Goal: Information Seeking & Learning: Learn about a topic

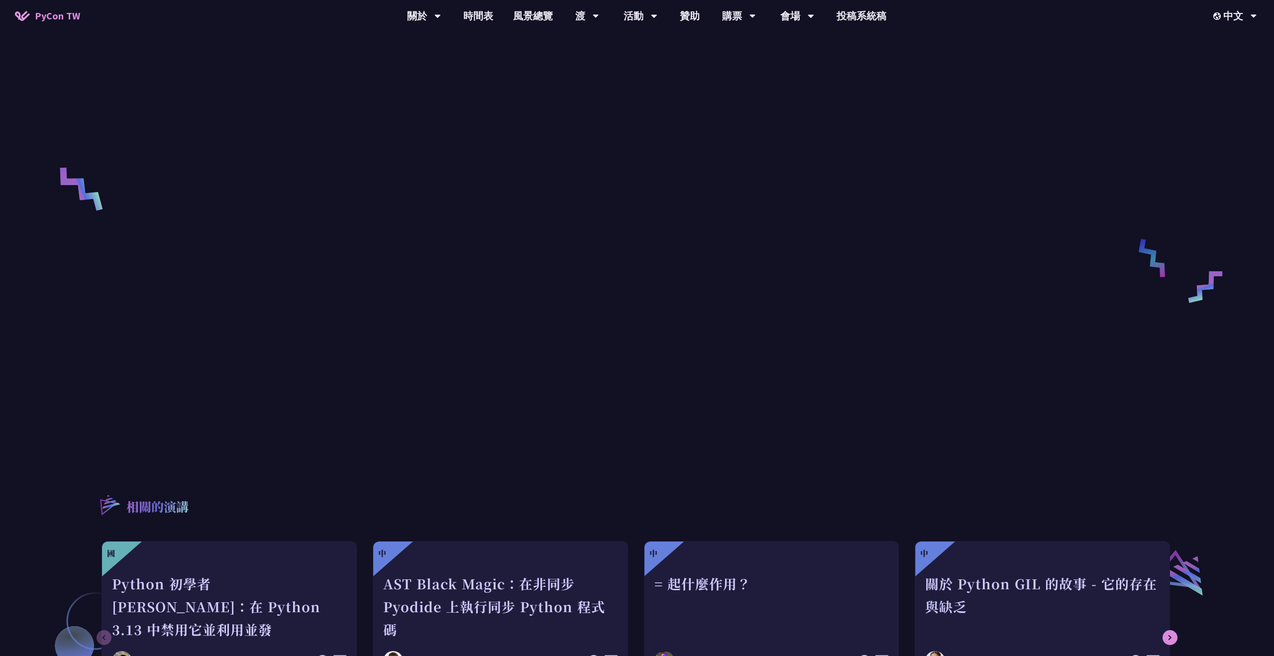
click at [69, 18] on font "PyCon TW" at bounding box center [57, 15] width 45 height 12
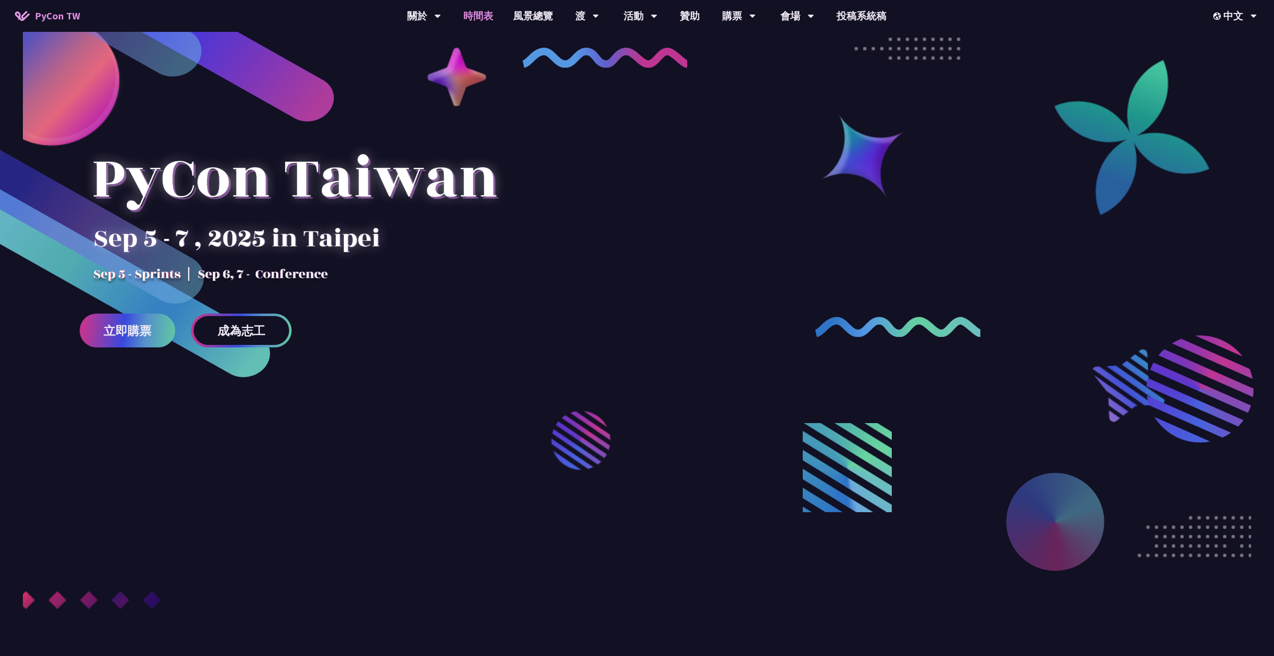
click at [479, 18] on font "時間表" at bounding box center [478, 15] width 30 height 12
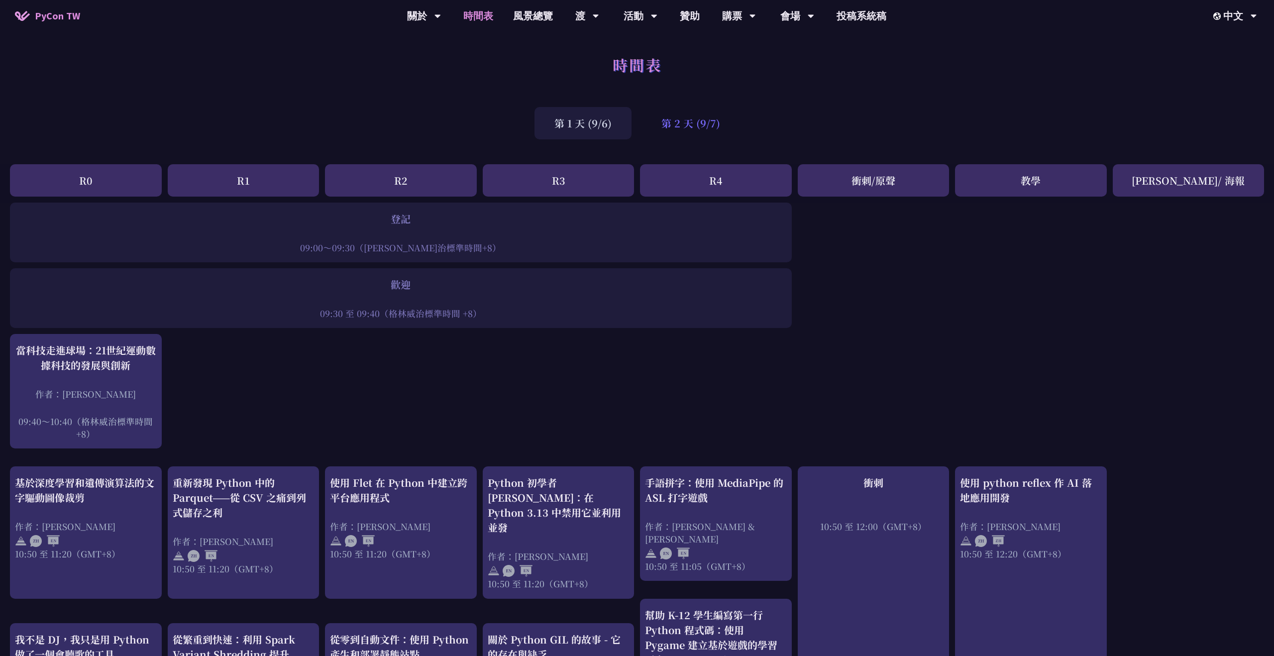
click at [669, 128] on font "第 2 天 (9/7)" at bounding box center [691, 123] width 59 height 14
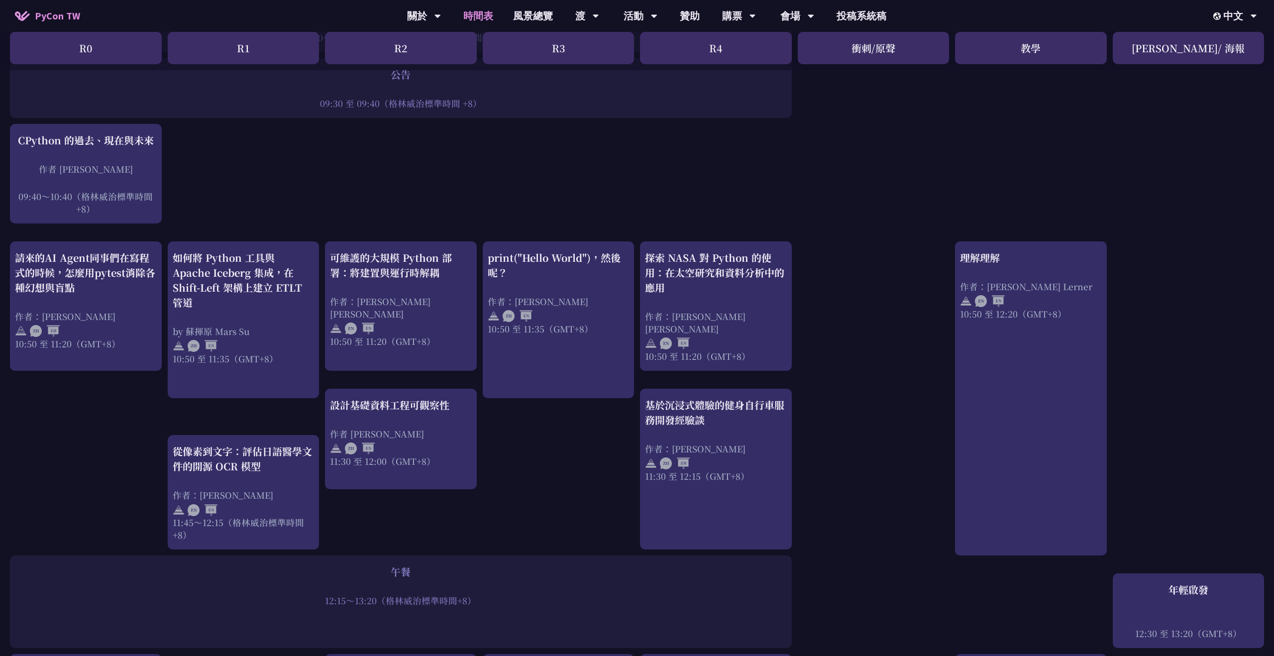
scroll to position [211, 0]
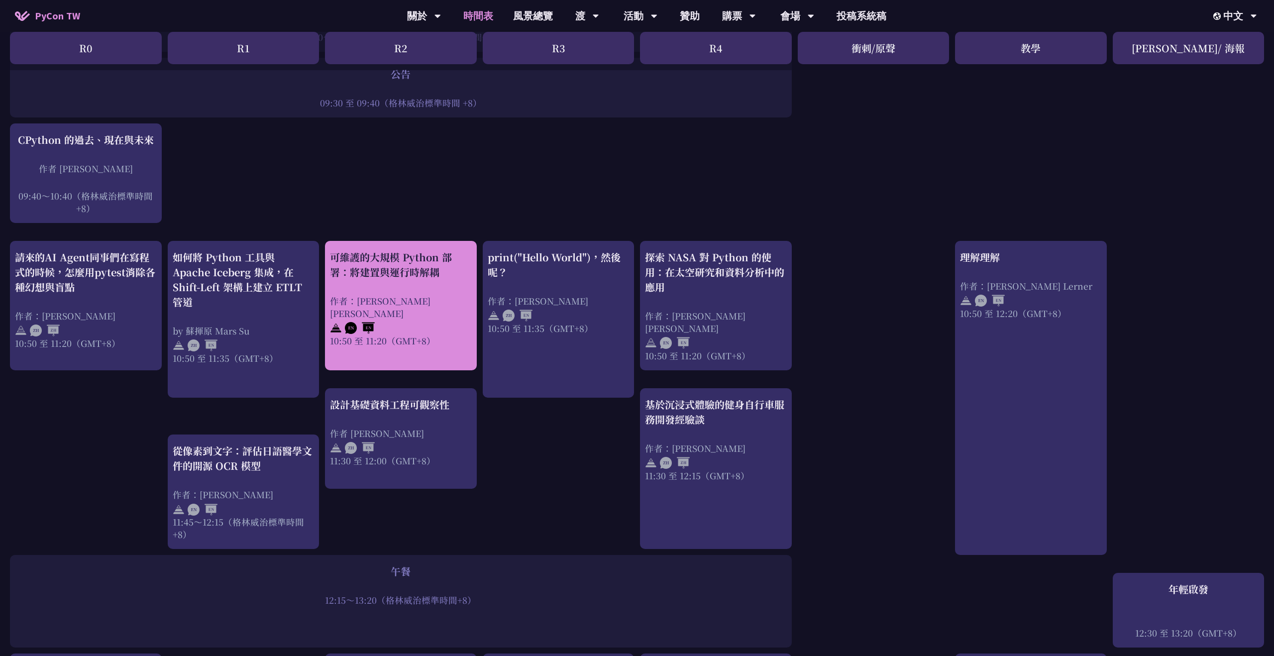
click at [394, 300] on font "作者：[PERSON_NAME] [PERSON_NAME]" at bounding box center [380, 307] width 101 height 25
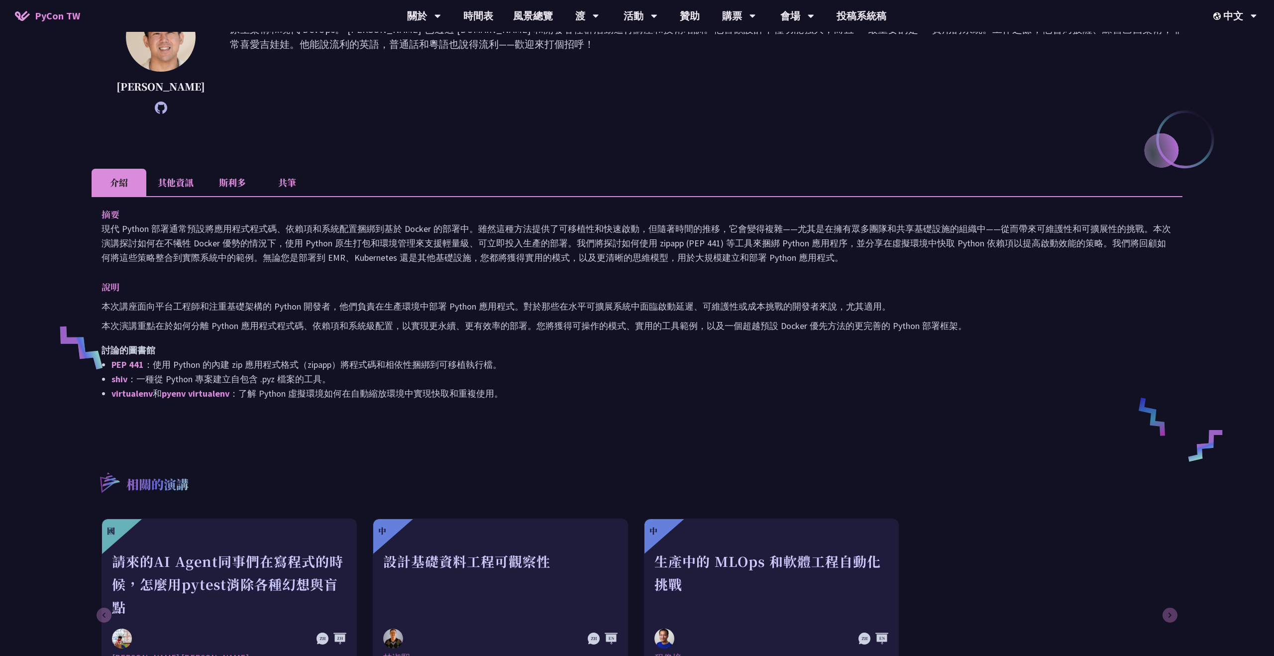
scroll to position [202, 0]
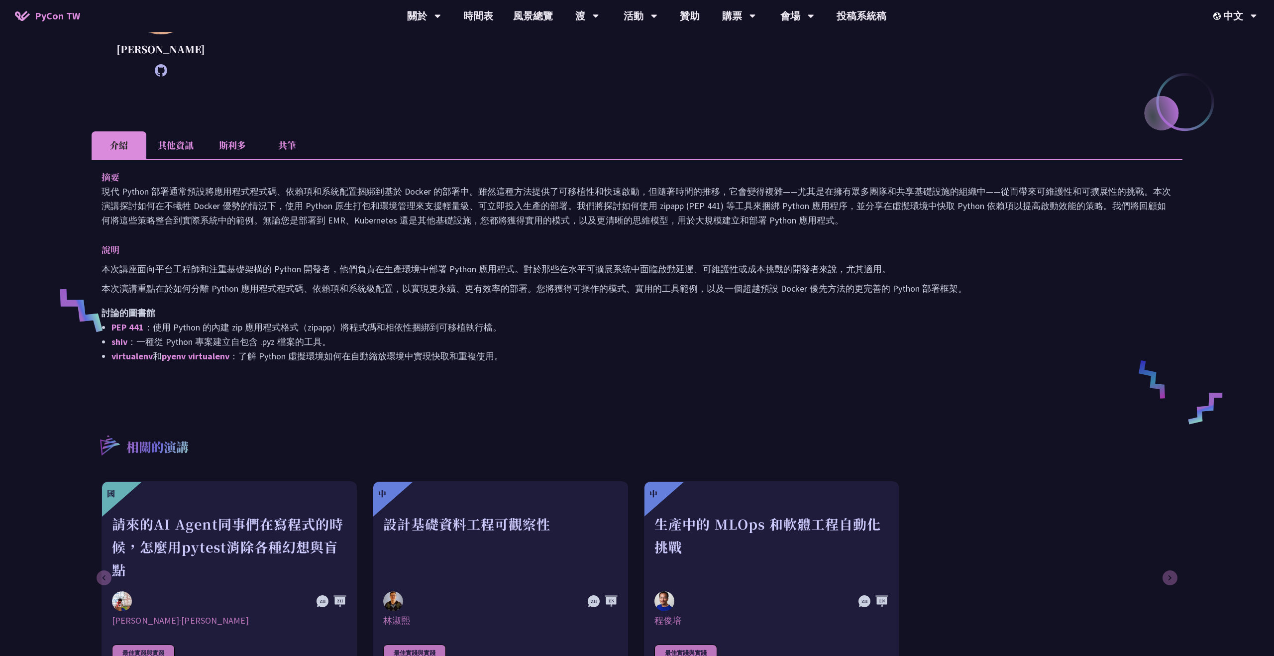
scroll to position [211, 0]
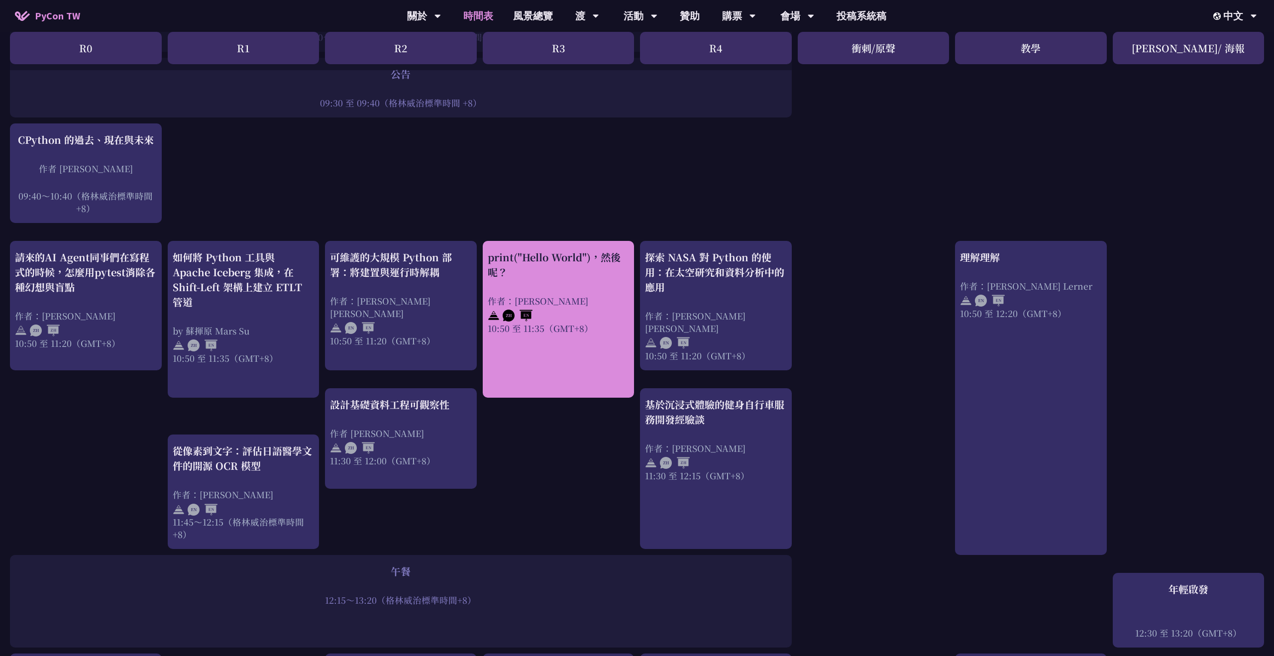
click at [614, 330] on div "10:50 至 11:35（GMT+8）" at bounding box center [559, 328] width 142 height 12
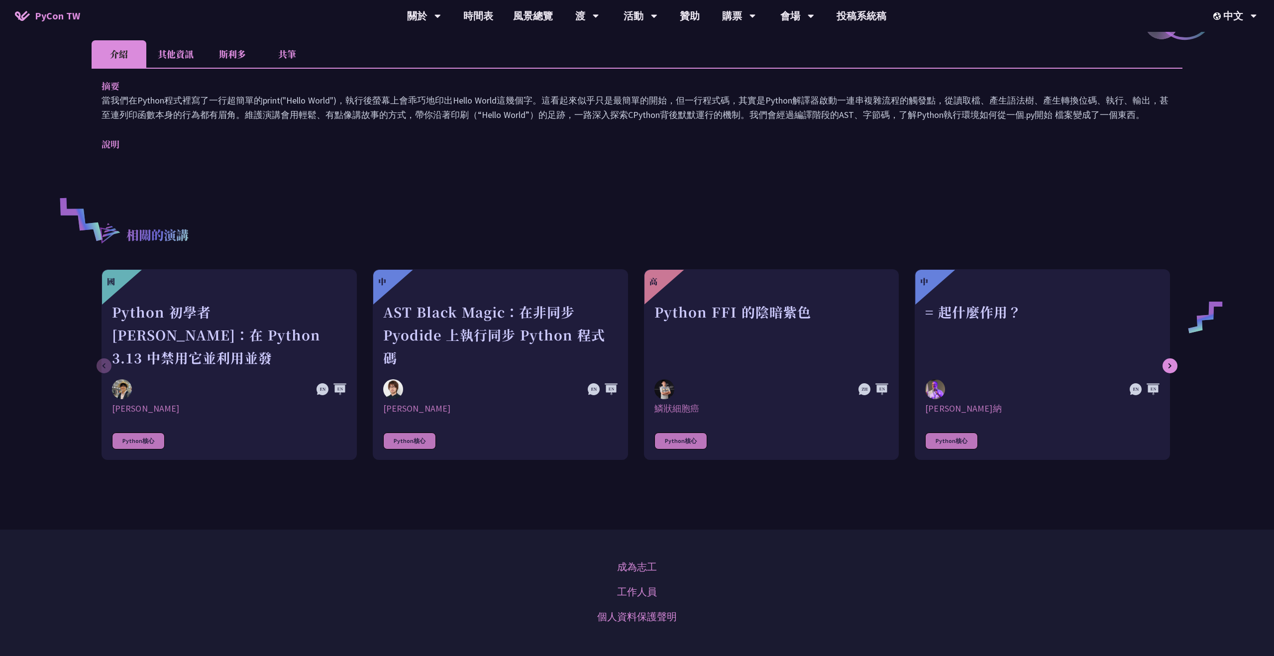
scroll to position [159, 0]
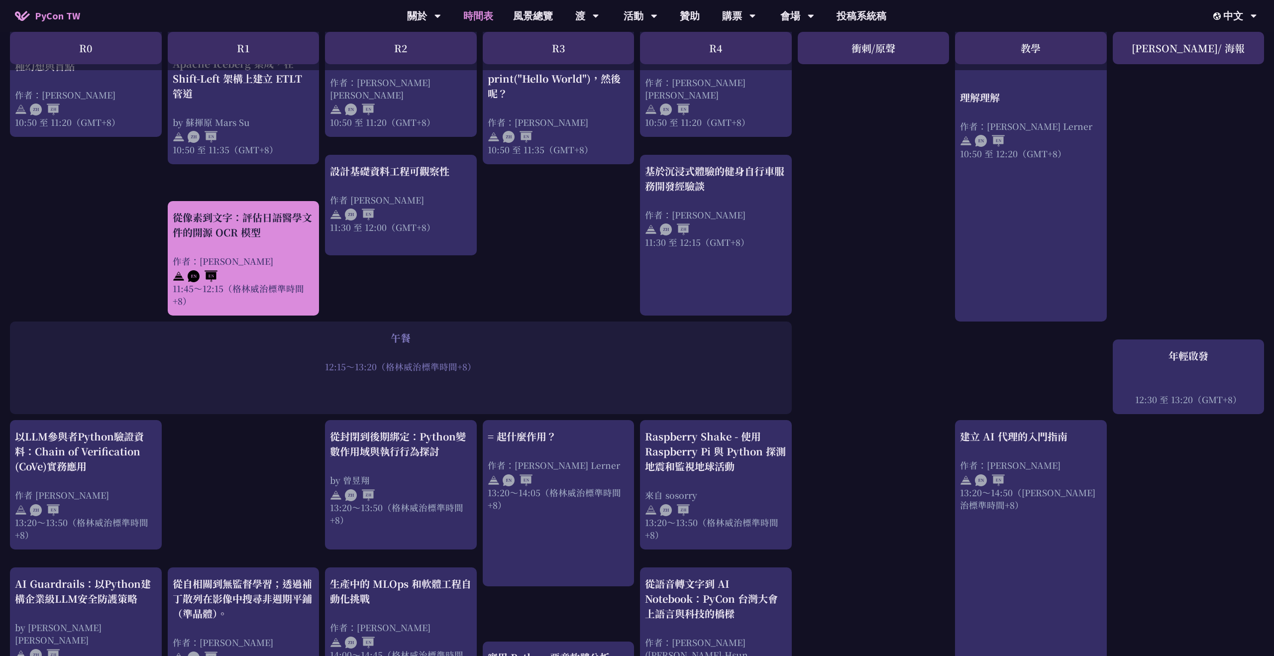
scroll to position [444, 0]
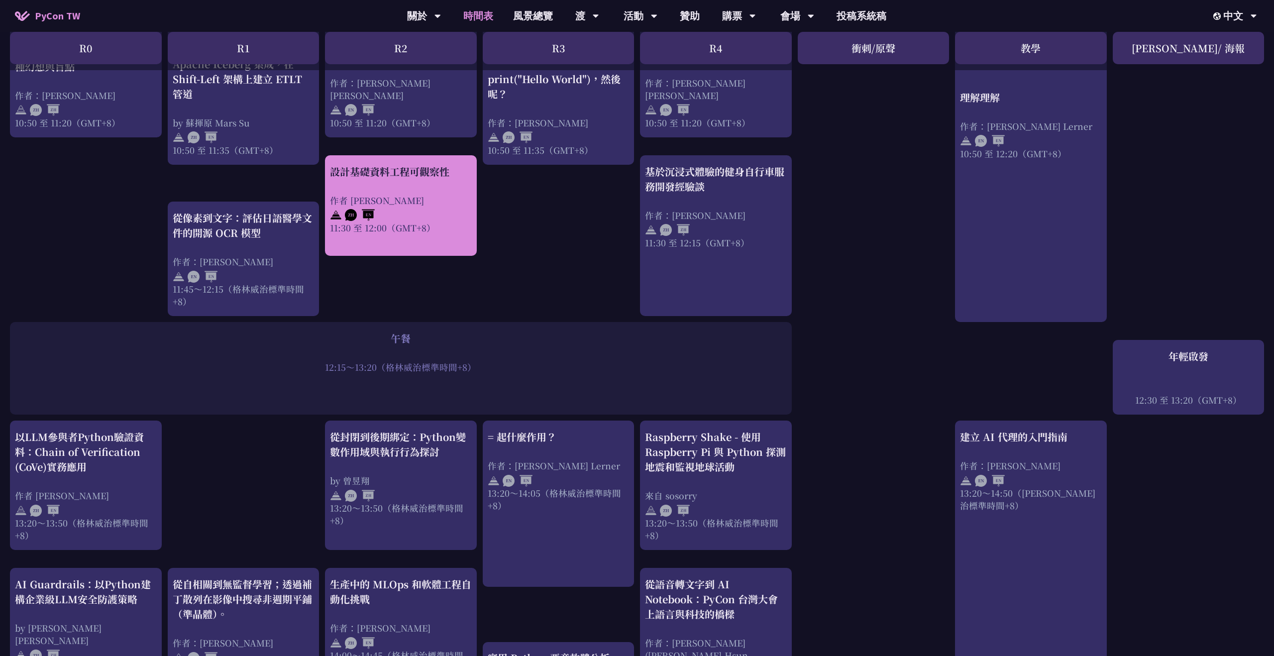
click at [392, 205] on font "作者 [PERSON_NAME]" at bounding box center [377, 200] width 94 height 12
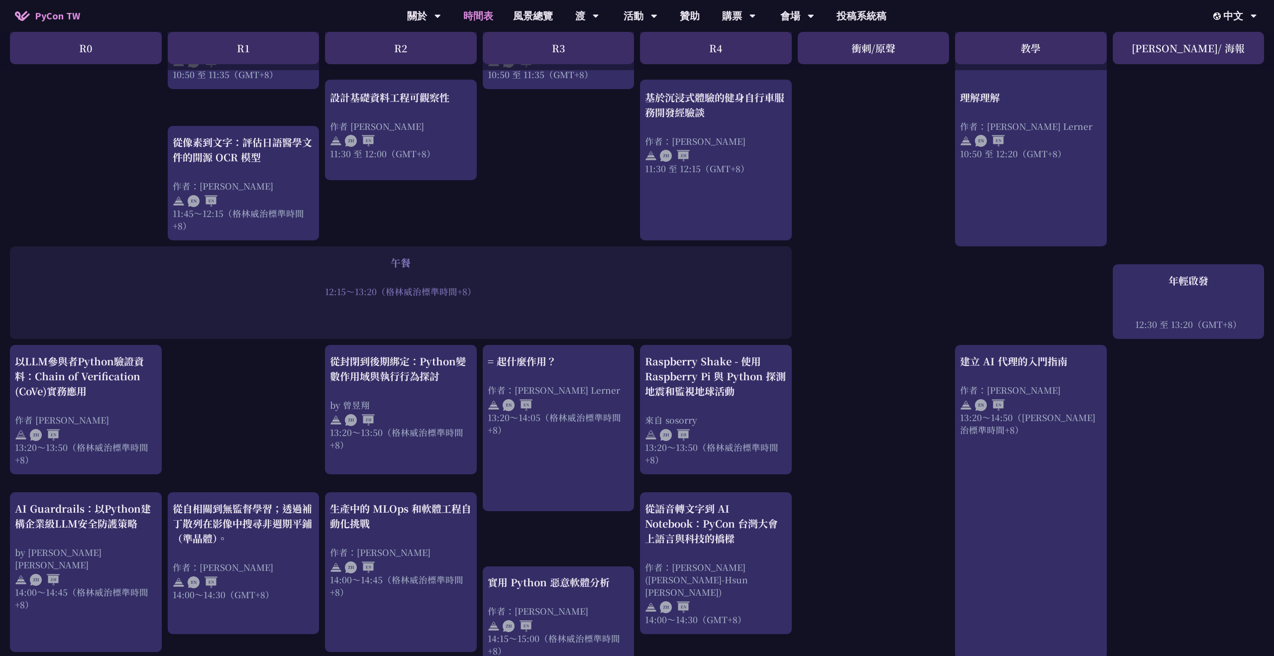
scroll to position [532, 0]
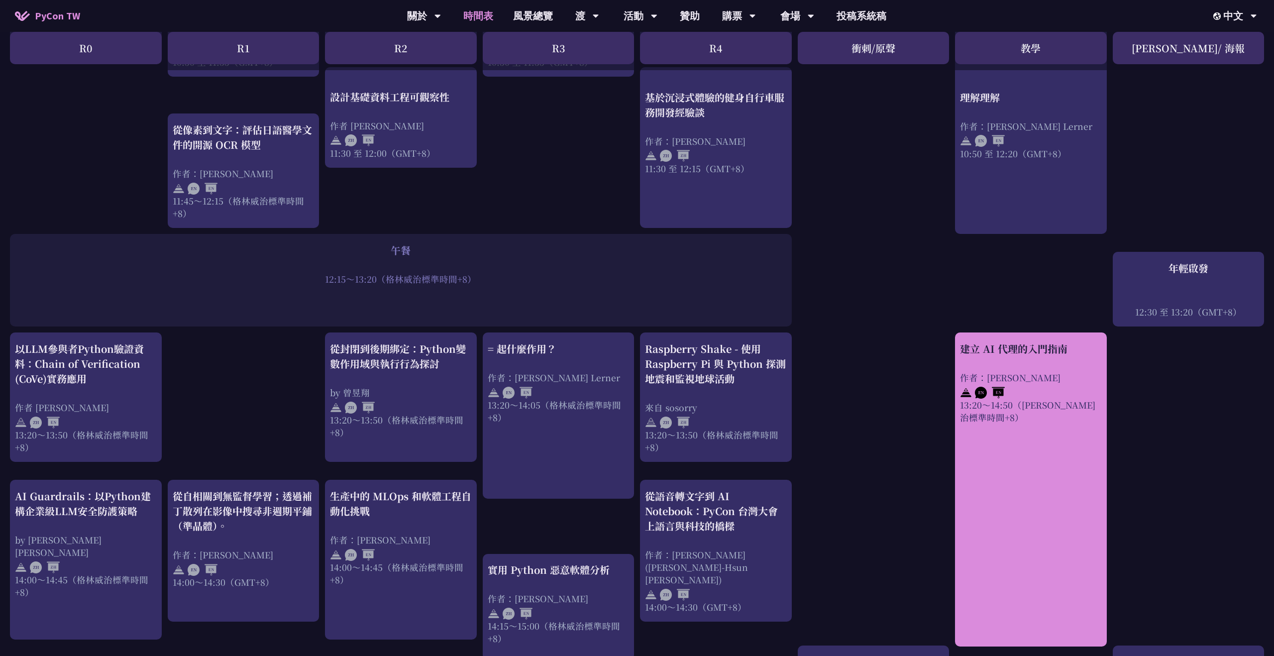
click at [1010, 450] on link "建立 AI 代理的入門指南 作者：[PERSON_NAME] 13:20～14:50（[PERSON_NAME]治標準時間+8）" at bounding box center [1031, 489] width 142 height 297
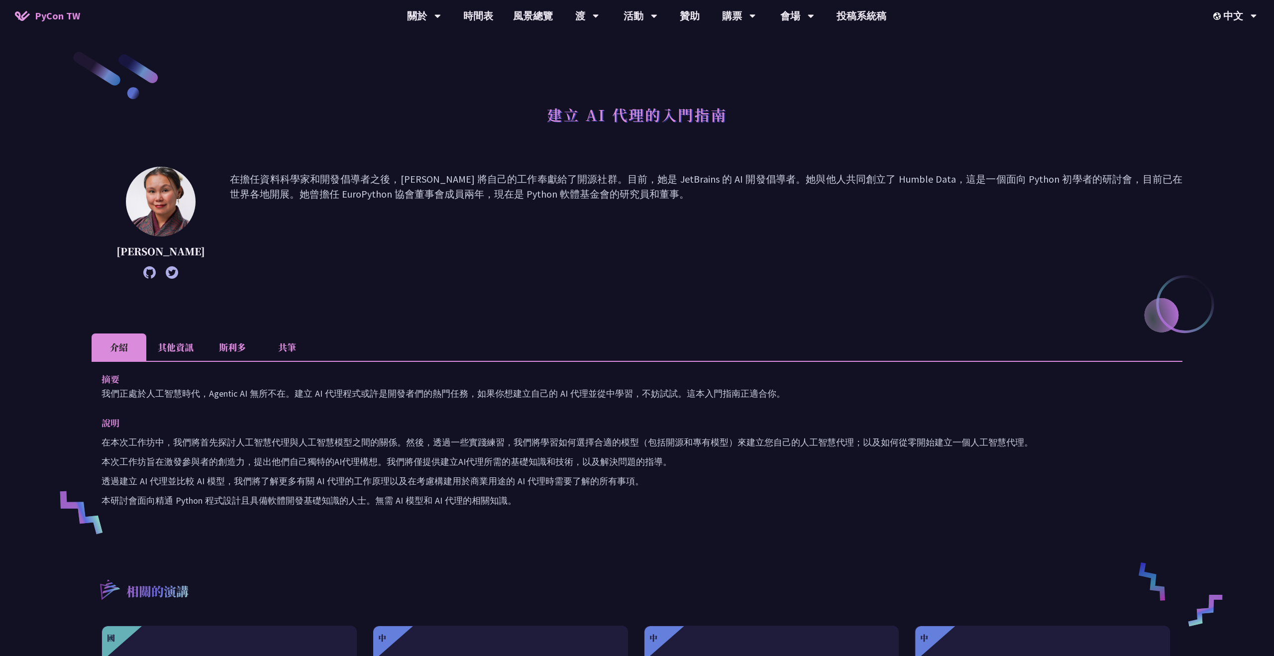
scroll to position [184, 0]
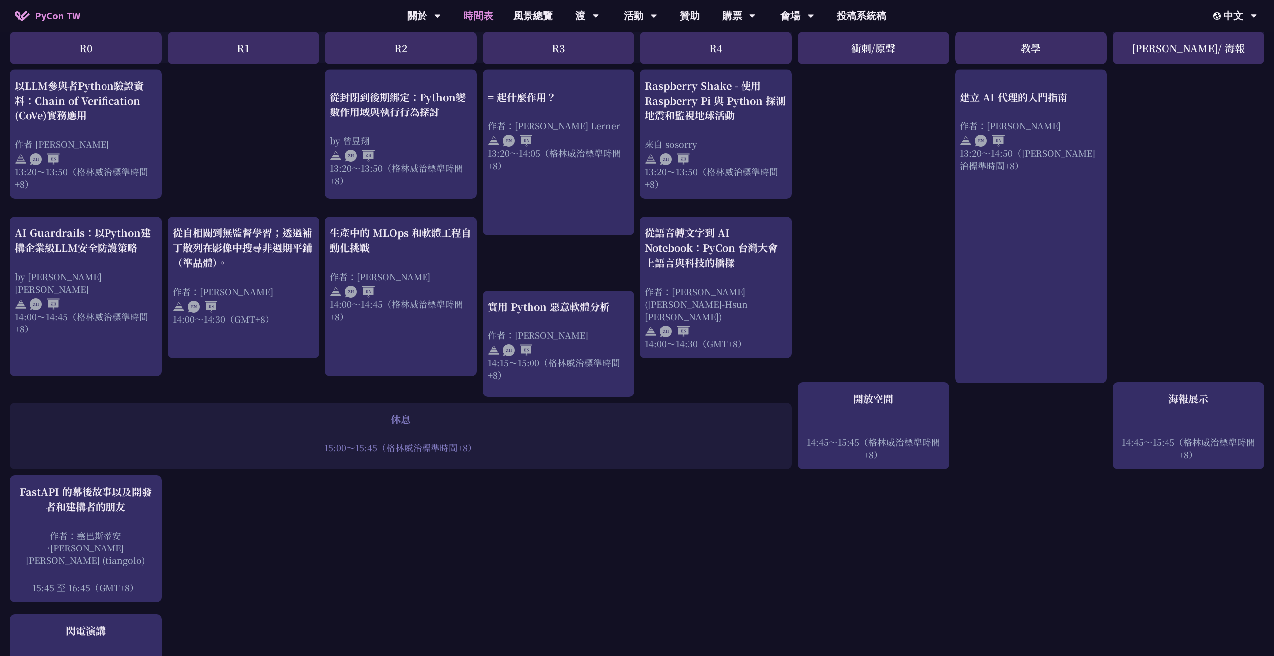
scroll to position [791, 0]
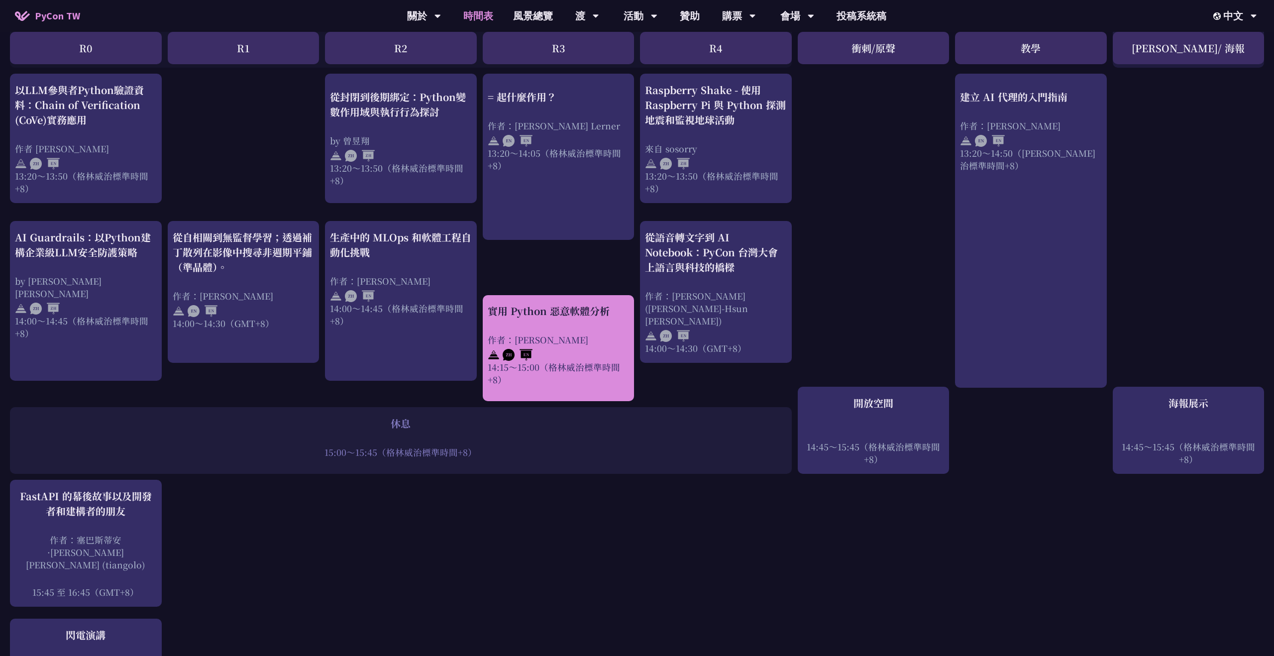
click at [565, 369] on div "14:15～15:00（格林威治標準時間+8）" at bounding box center [559, 373] width 142 height 25
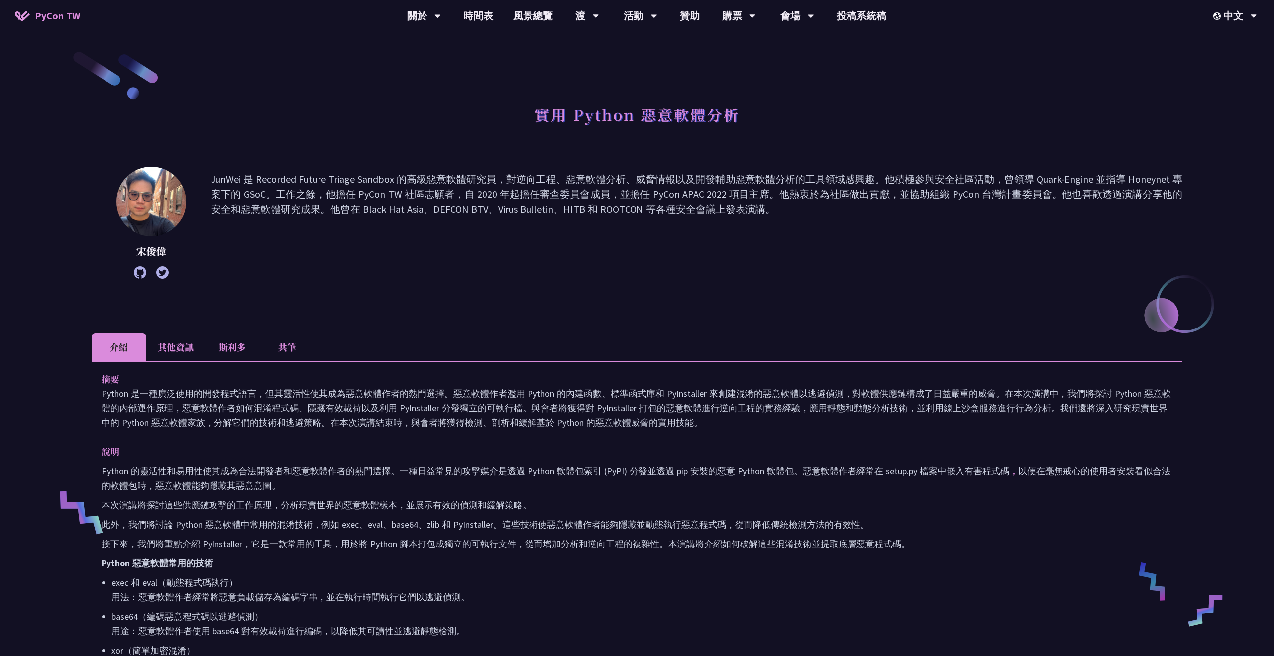
scroll to position [3, 0]
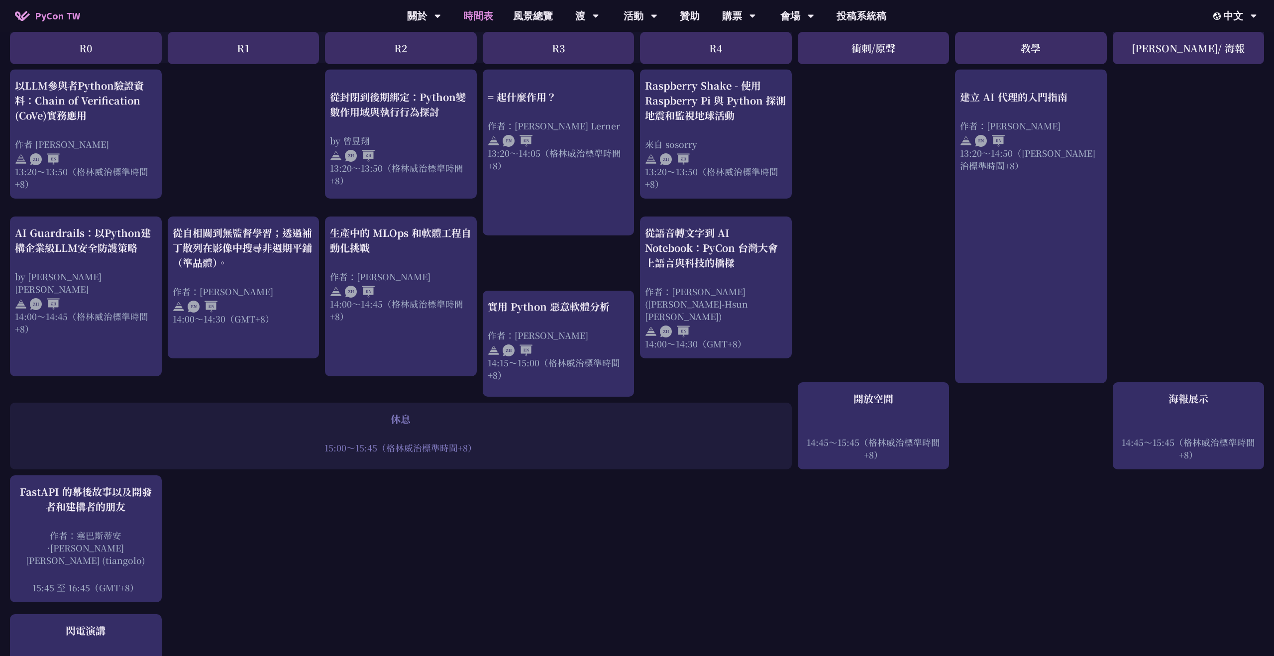
scroll to position [771, 0]
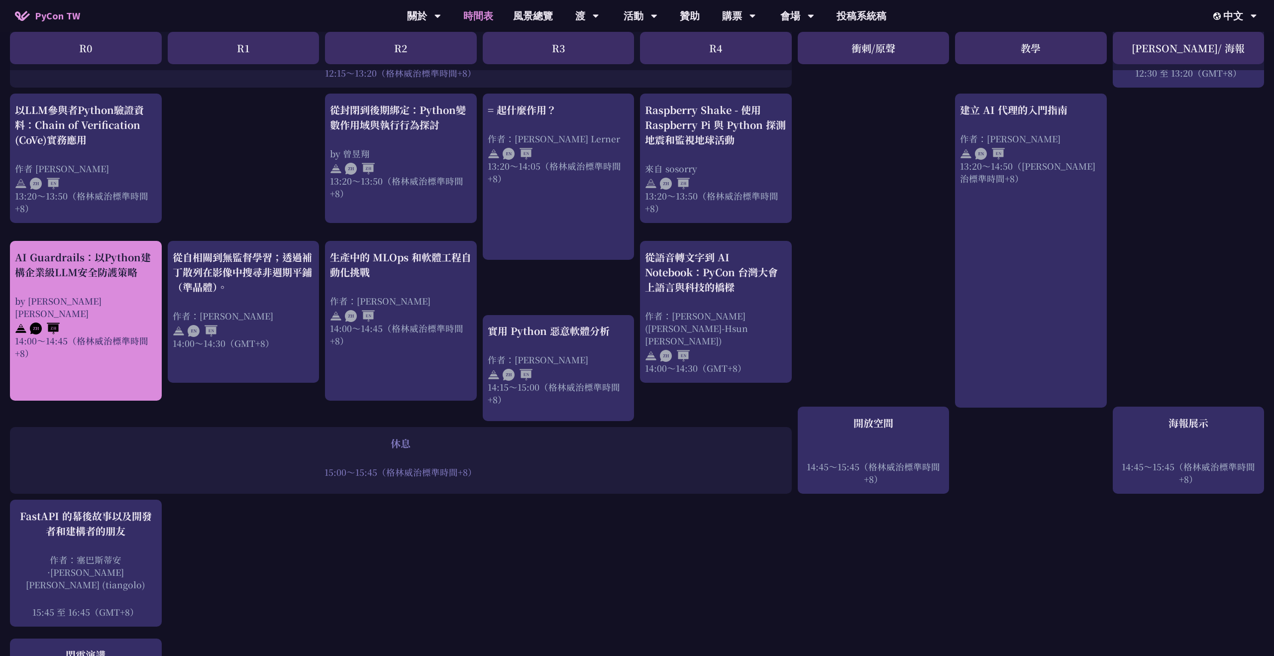
click at [114, 351] on link "AI Guardrails：以Python建構企業級LLM安全防護策略 by [PERSON_NAME] Un [PERSON_NAME]14:00～14:4…" at bounding box center [86, 321] width 142 height 142
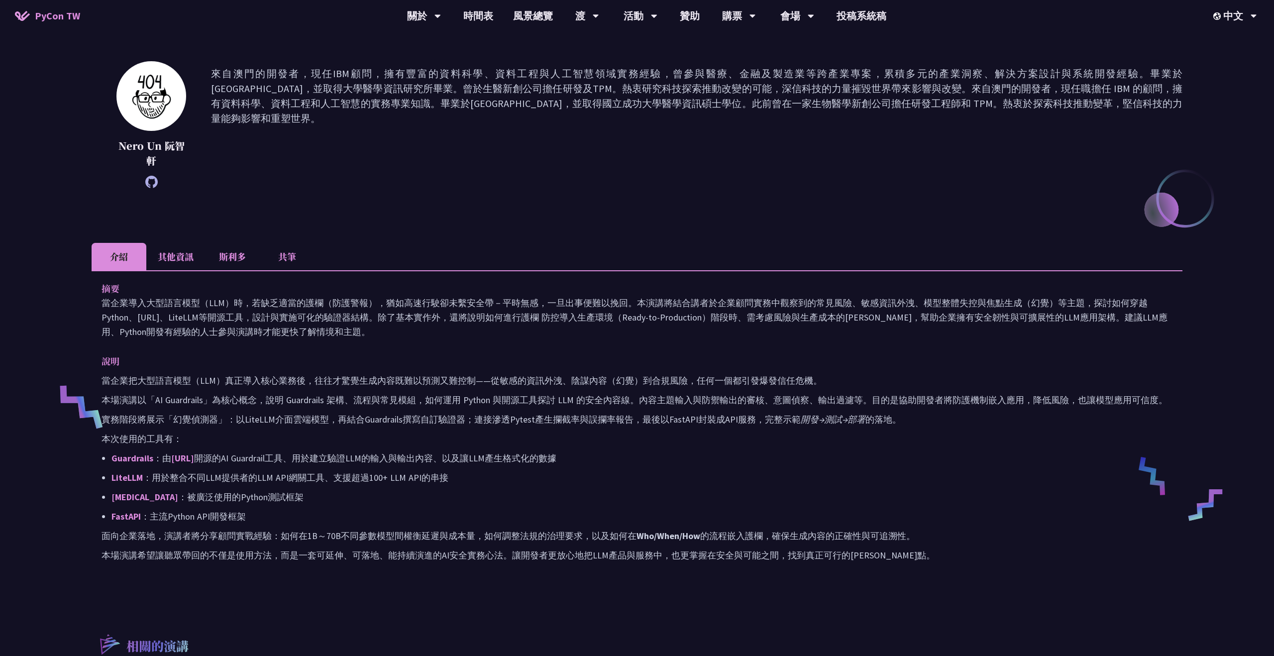
scroll to position [130, 0]
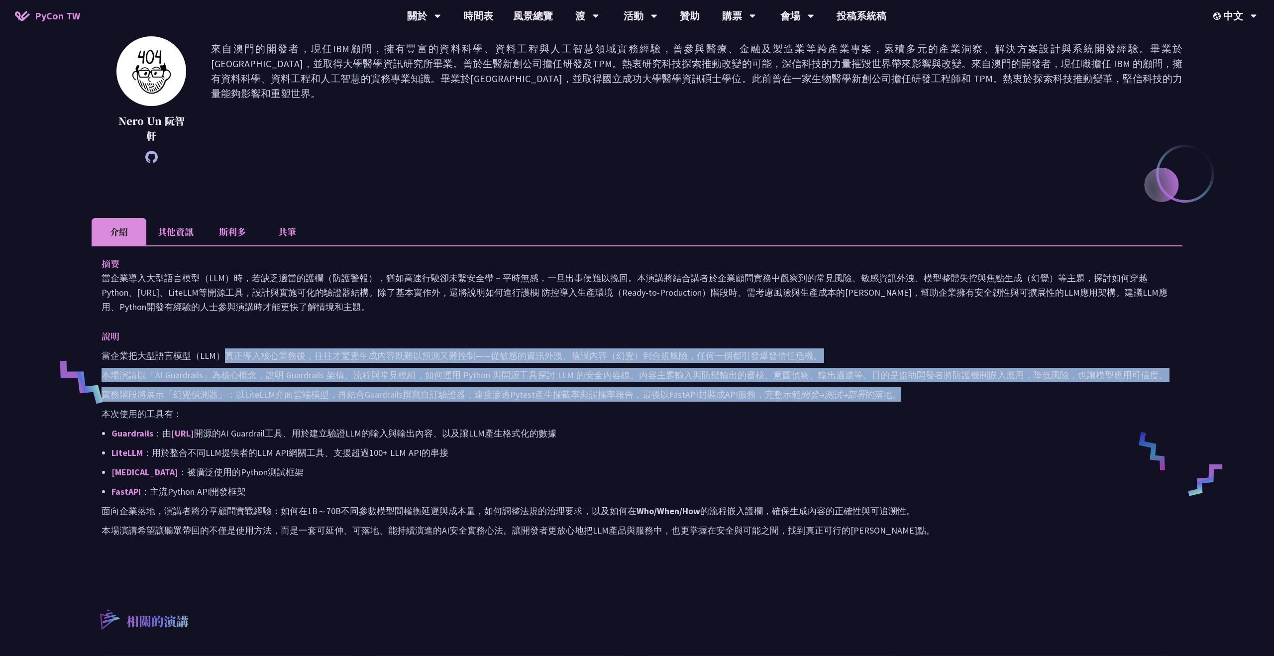
drag, startPoint x: 224, startPoint y: 349, endPoint x: 297, endPoint y: 405, distance: 91.9
click at [297, 405] on div "當企業把大型語言模型（LLM）真正導入核心業務後，往往才驚覺生成內容既難以預測又難控制——從敏感的資訊外洩、陰謀內容（幻覺）到合規風險，任何一個都引發爆發信任…" at bounding box center [637, 442] width 1071 height 189
drag, startPoint x: 261, startPoint y: 360, endPoint x: 307, endPoint y: 405, distance: 64.4
click at [307, 405] on div "當企業把大型語言模型（LLM）真正導入核心業務後，往往才驚覺生成內容既難以預測又難控制——從敏感的資訊外洩、陰謀內容（幻覺）到合規風險，任何一個都引發爆發信任…" at bounding box center [637, 442] width 1071 height 189
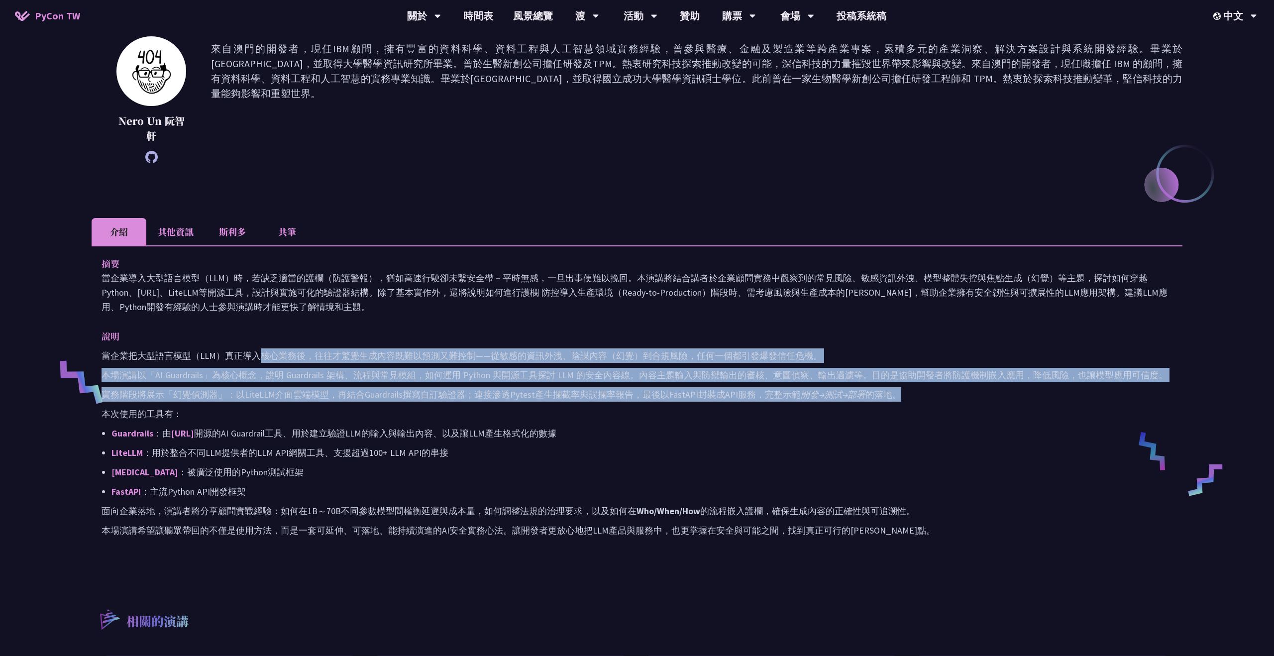
click at [307, 405] on div "當企業把大型語言模型（LLM）真正導入核心業務後，往往才驚覺生成內容既難以預測又難控制——從敏感的資訊外洩、陰謀內容（幻覺）到合規風險，任何一個都引發爆發信任…" at bounding box center [637, 442] width 1071 height 189
drag, startPoint x: 264, startPoint y: 348, endPoint x: 309, endPoint y: 408, distance: 74.7
click at [309, 408] on div "當企業把大型語言模型（LLM）真正導入核心業務後，往往才驚覺生成內容既難以預測又難控制——從敏感的資訊外洩、陰謀內容（幻覺）到合規風險，任何一個都引發爆發信任…" at bounding box center [637, 442] width 1071 height 189
click at [309, 408] on p "本次使用的工具有：" at bounding box center [637, 414] width 1071 height 14
drag, startPoint x: 270, startPoint y: 358, endPoint x: 319, endPoint y: 412, distance: 72.9
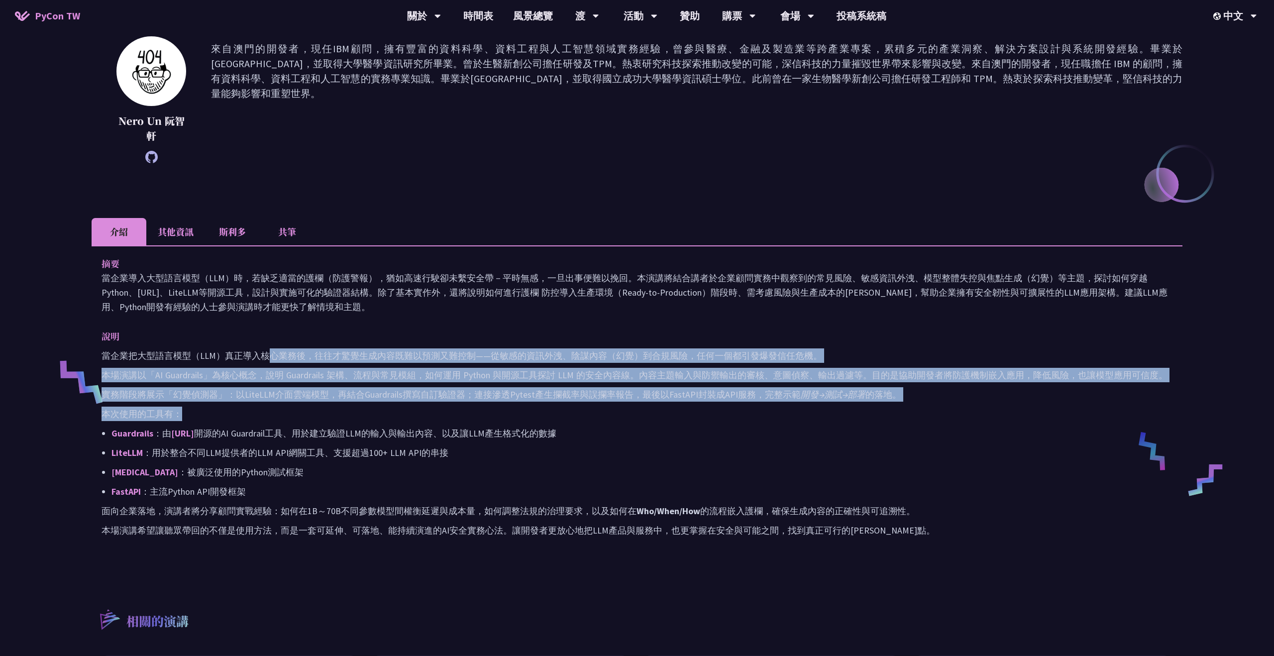
click at [319, 412] on div "當企業把大型語言模型（LLM）真正導入核心業務後，往往才驚覺生成內容既難以預測又難控制——從敏感的資訊外洩、陰謀內容（幻覺）到合規風險，任何一個都引發爆發信任…" at bounding box center [637, 442] width 1071 height 189
click at [319, 412] on p "本次使用的工具有：" at bounding box center [637, 414] width 1071 height 14
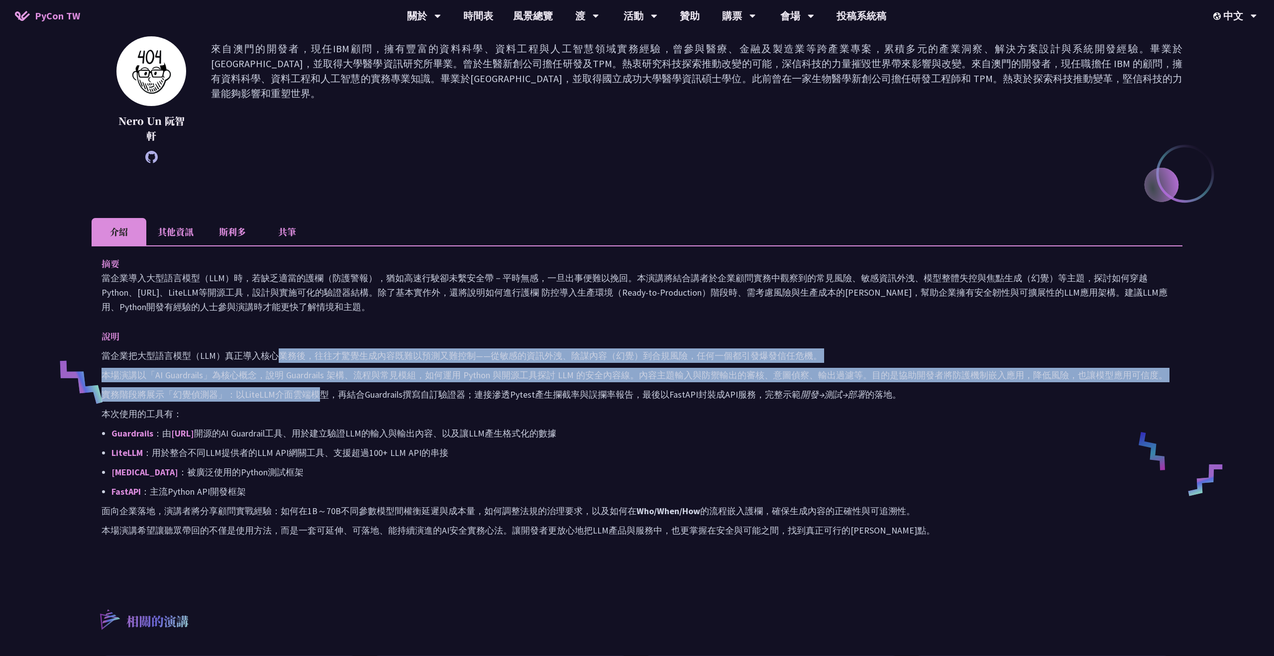
drag, startPoint x: 279, startPoint y: 356, endPoint x: 317, endPoint y: 399, distance: 57.1
click at [317, 399] on div "當企業把大型語言模型（LLM）真正導入核心業務後，往往才驚覺生成內容既難以預測又難控制——從敏感的資訊外洩、陰謀內容（幻覺）到合規風險，任何一個都引發爆發信任…" at bounding box center [637, 442] width 1071 height 189
click at [317, 399] on font "實務階段將展示「幻覺偵測器」：以LiteLLM介面雲端模型，再結合Guardrails撰寫自訂驗證器；連接滲透Pytest產生攔截率與誤攔率報告，最後以Fas…" at bounding box center [451, 394] width 699 height 11
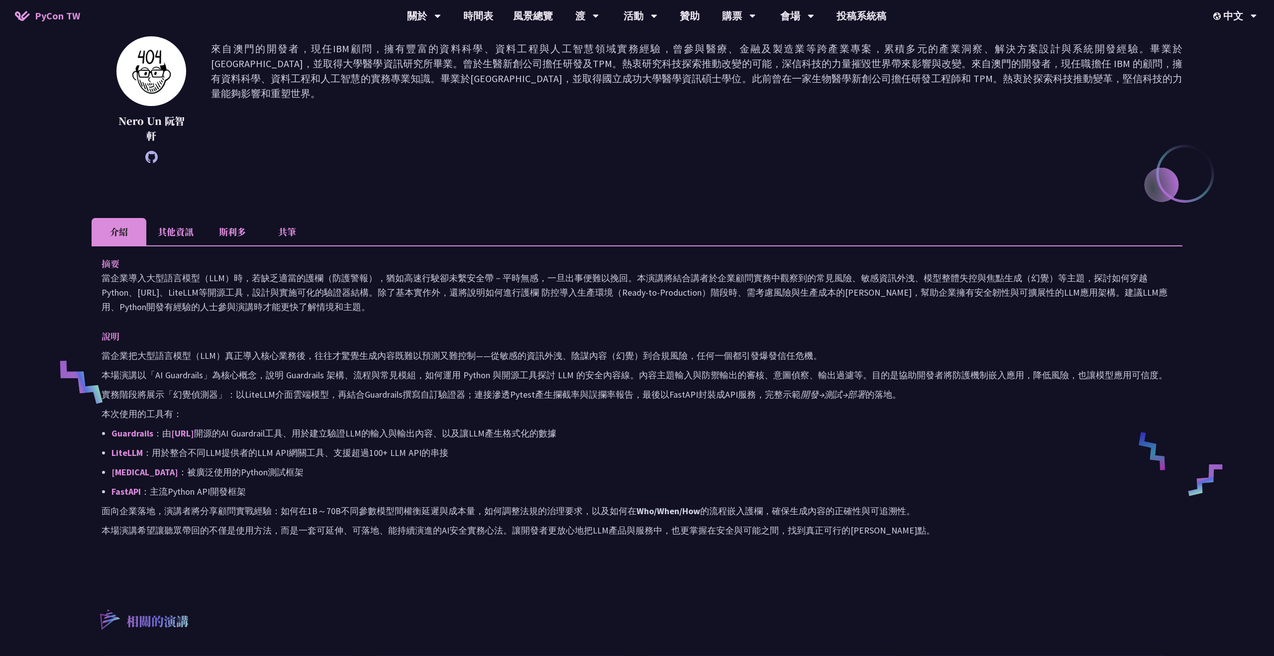
drag, startPoint x: 255, startPoint y: 335, endPoint x: 307, endPoint y: 392, distance: 77.6
click at [307, 392] on div "說明 當企業把大型語言模型（LLM）真正導入核心業務後，往往才驚覺生成內容既難以預測又難控制——從敏感的資訊外洩、陰謀內容（幻覺）到合規風險，任何一個都引發爆…" at bounding box center [637, 433] width 1071 height 209
click at [307, 392] on font "實務階段將展示「幻覺偵測器」：以LiteLLM介面雲端模型，再結合Guardrails撰寫自訂驗證器；連接滲透Pytest產生攔截率與誤攔率報告，最後以Fas…" at bounding box center [451, 394] width 699 height 11
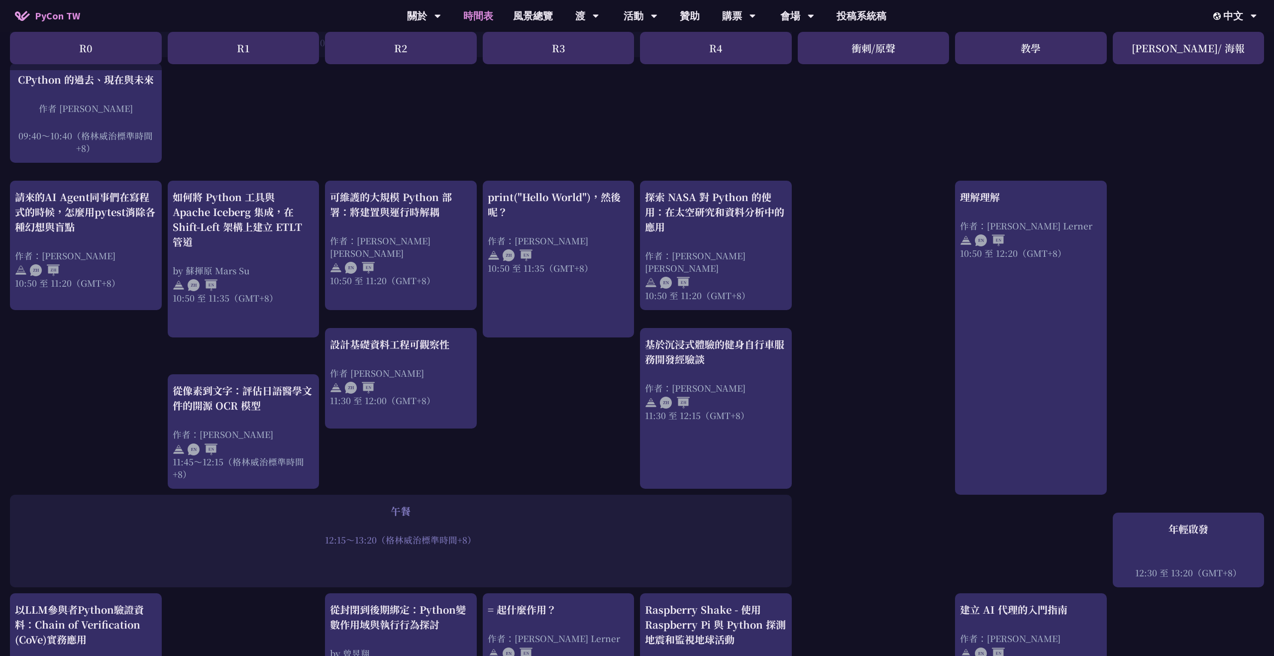
scroll to position [62, 0]
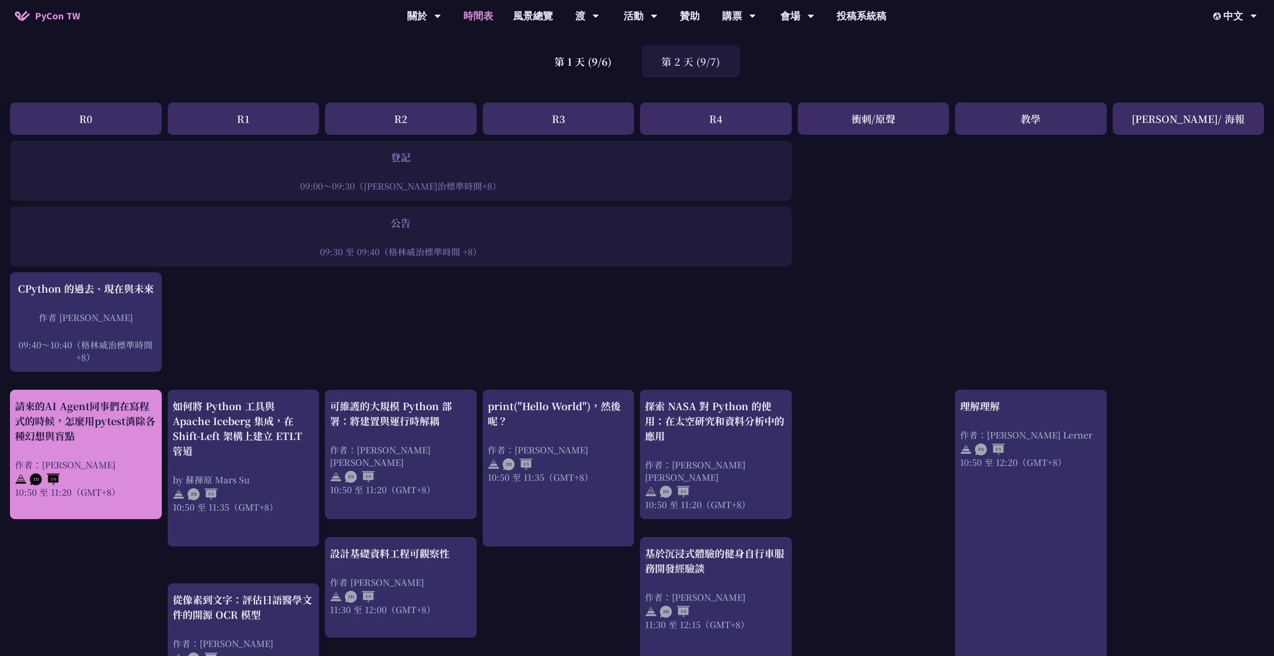
click at [145, 454] on div "請來的AI Agent同事們在寫程式的時候，怎麼用pytest消除各種幻想與盲點 作者：[PERSON_NAME] 10:50 至 11:20（GMT+8）" at bounding box center [86, 449] width 142 height 100
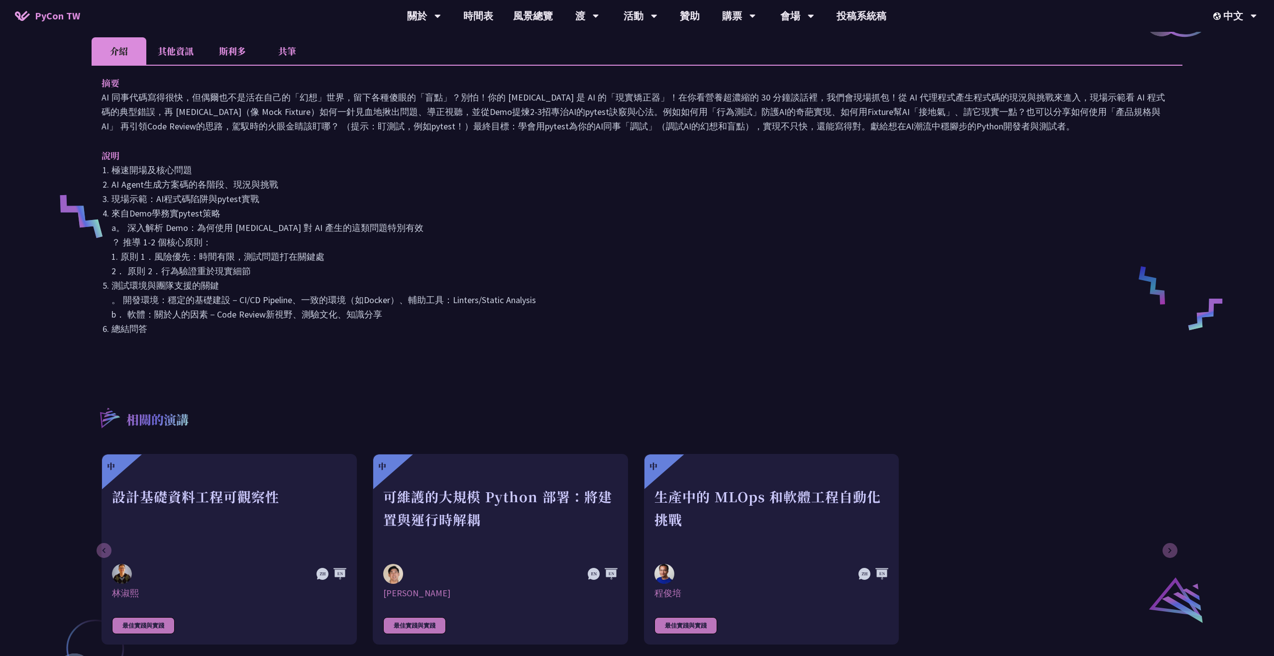
scroll to position [594, 0]
